Goal: Check status: Check status

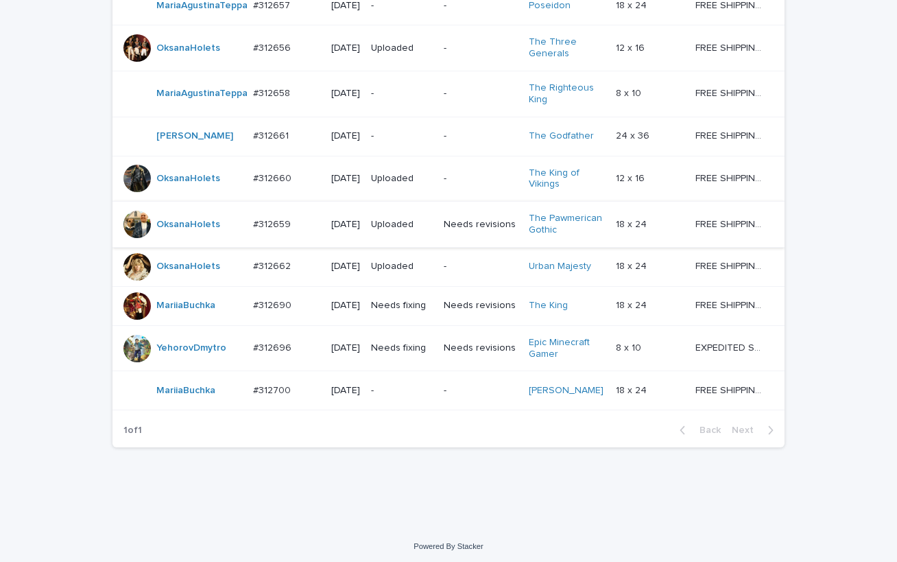
scroll to position [899, 0]
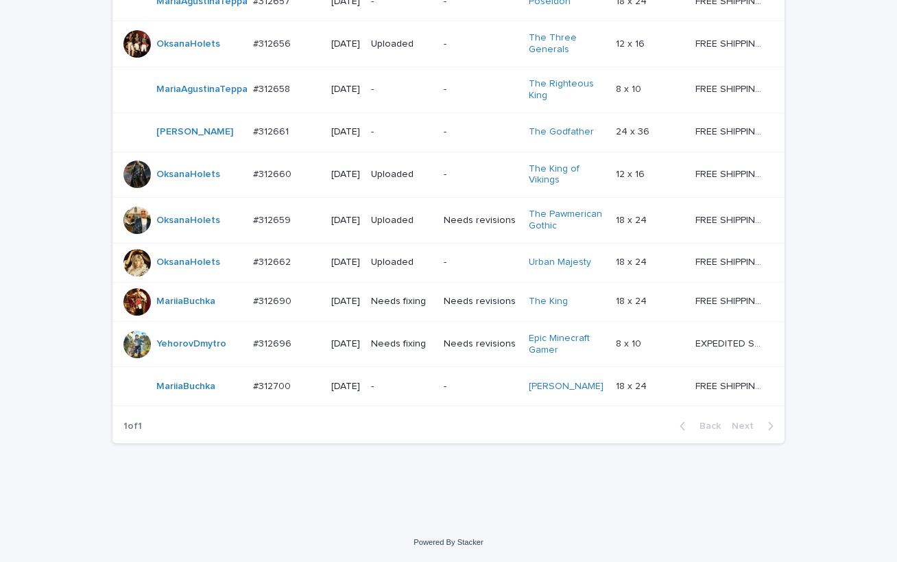
scroll to position [899, 0]
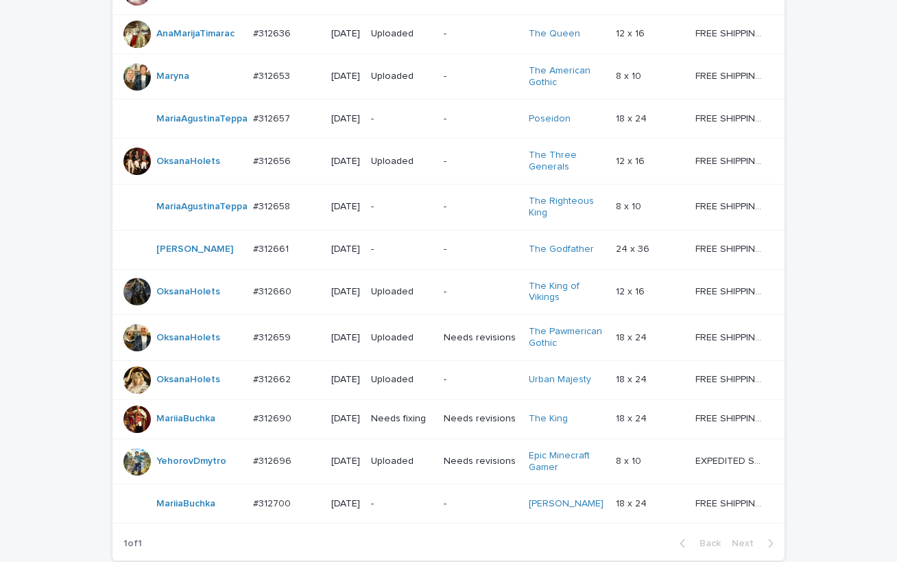
scroll to position [899, 0]
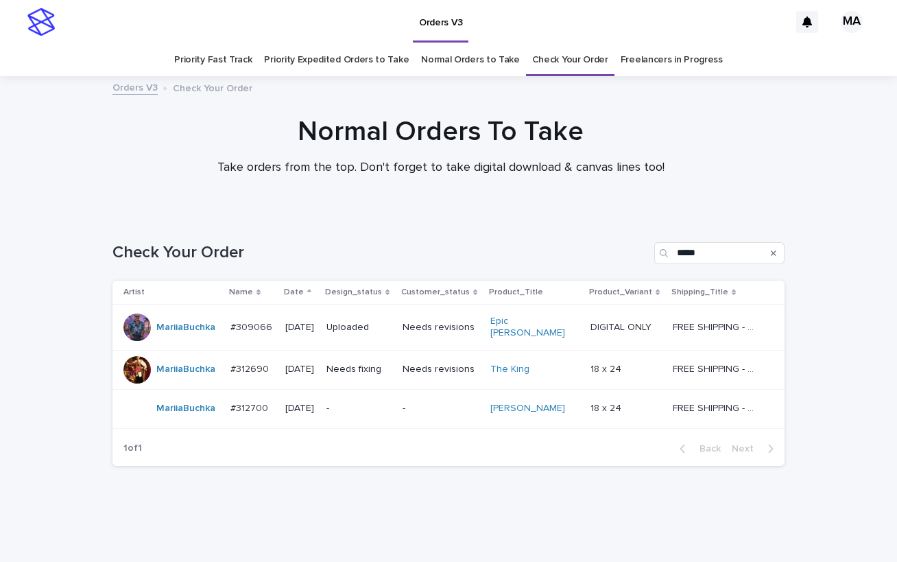
click at [456, 380] on td "Needs revisions" at bounding box center [441, 369] width 88 height 39
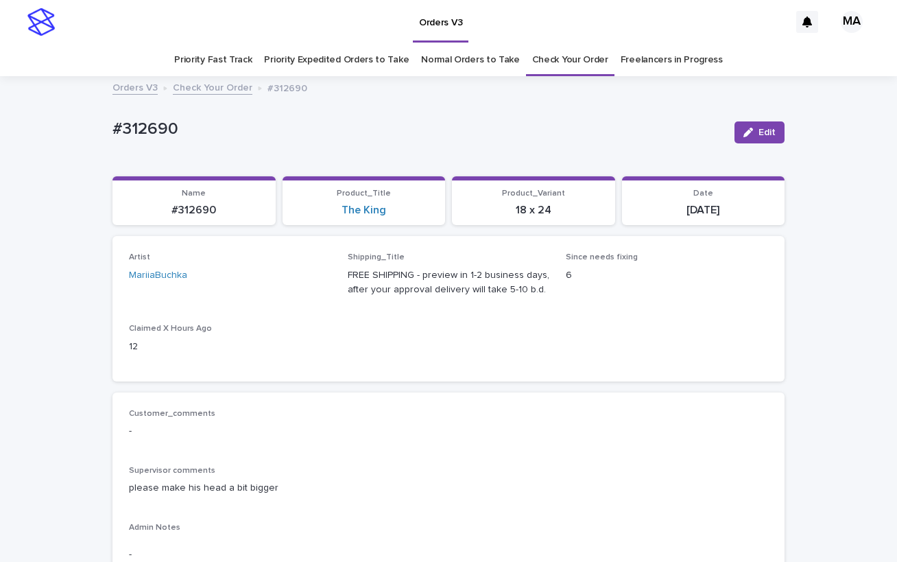
scroll to position [15, 0]
